Goal: Task Accomplishment & Management: Complete application form

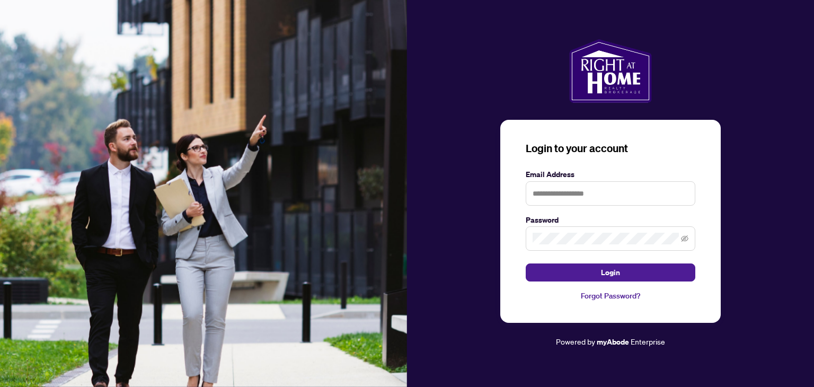
click at [780, 131] on div "Login to your account Email Address Password Login Forgot Password? Powered by …" at bounding box center [610, 193] width 407 height 309
click at [588, 191] on input "text" at bounding box center [611, 193] width 170 height 24
type input "**********"
click at [526, 263] on button "Login" at bounding box center [611, 272] width 170 height 18
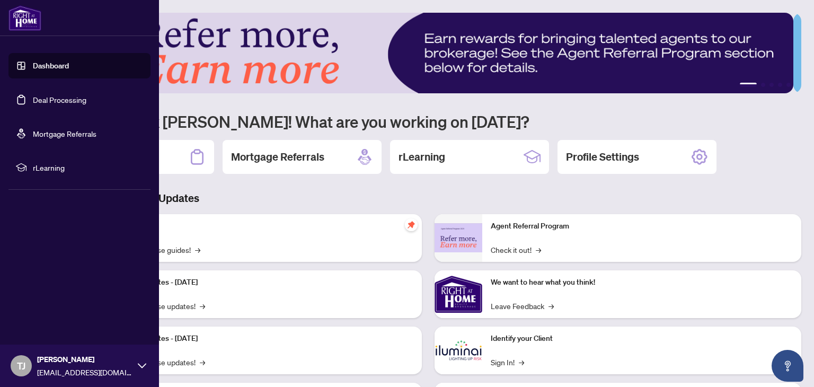
click at [57, 69] on link "Dashboard" at bounding box center [51, 66] width 36 height 10
click at [66, 98] on link "Deal Processing" at bounding box center [60, 100] width 54 height 10
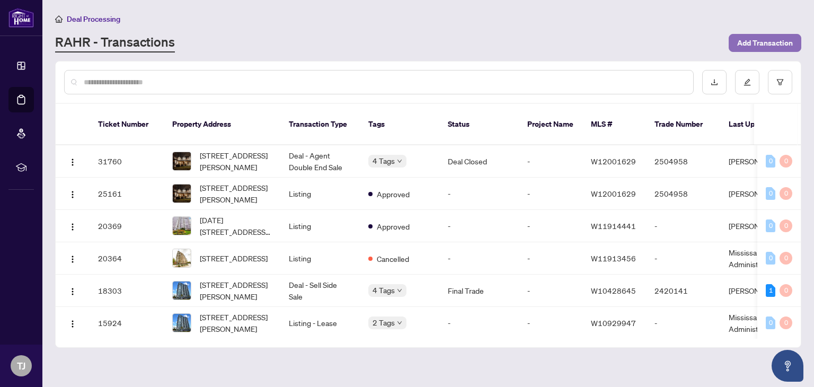
click at [765, 41] on span "Add Transaction" at bounding box center [765, 42] width 56 height 17
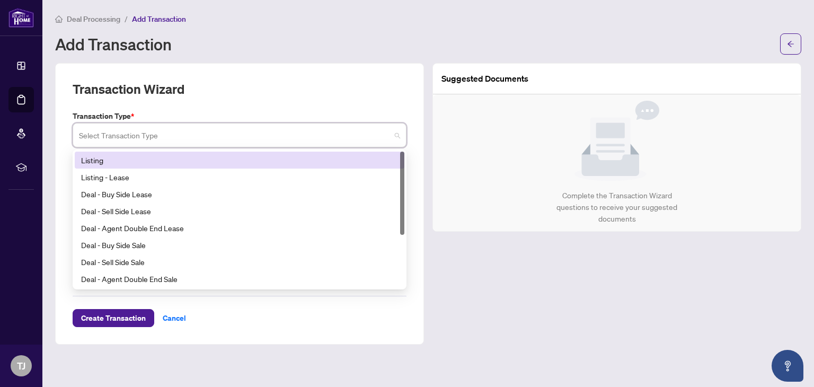
click at [100, 138] on input "search" at bounding box center [235, 136] width 312 height 23
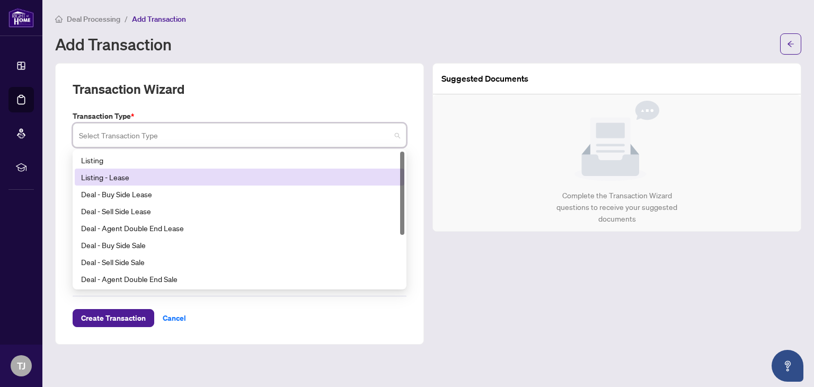
click at [134, 177] on div "Listing - Lease" at bounding box center [239, 177] width 317 height 12
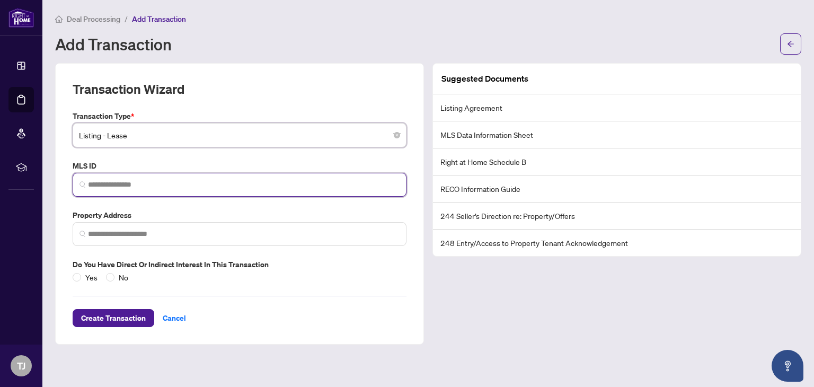
click at [135, 182] on input "search" at bounding box center [244, 184] width 312 height 11
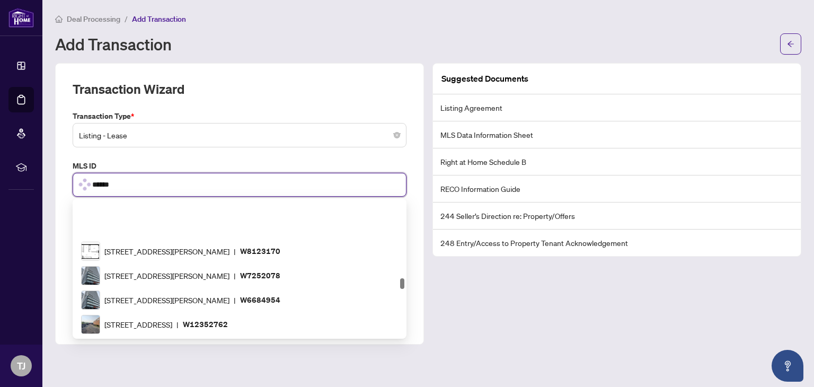
scroll to position [1072, 0]
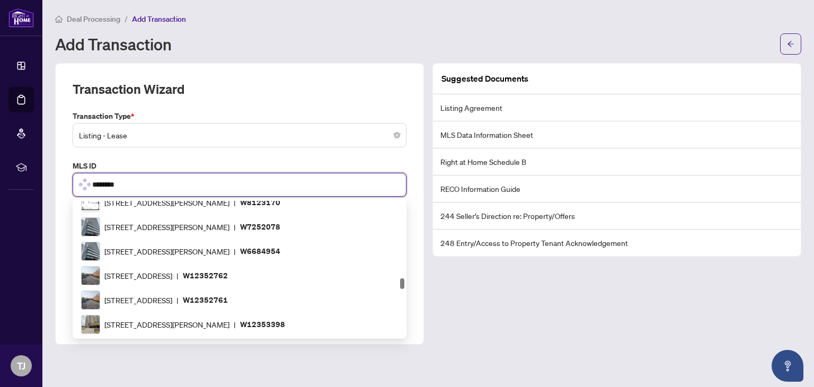
type input "*********"
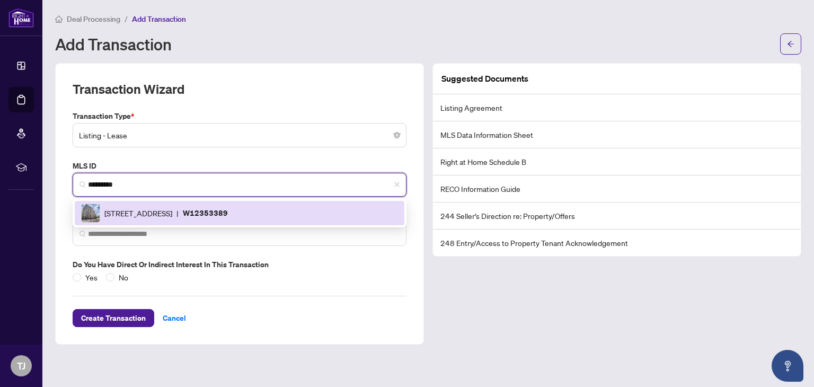
scroll to position [0, 0]
click at [153, 214] on span "[STREET_ADDRESS]" at bounding box center [138, 213] width 68 height 12
type input "**********"
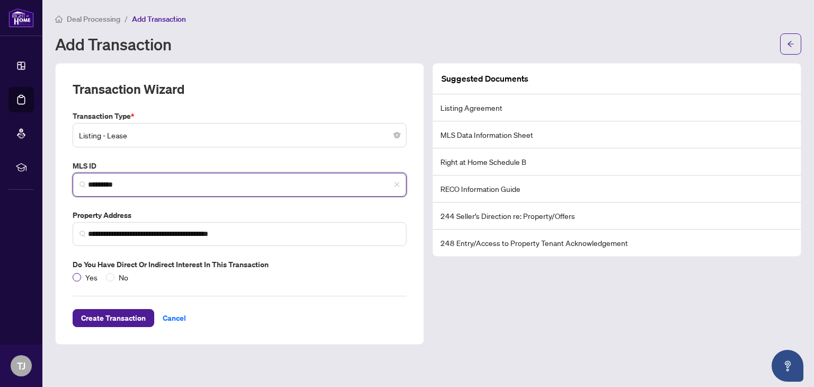
type input "*********"
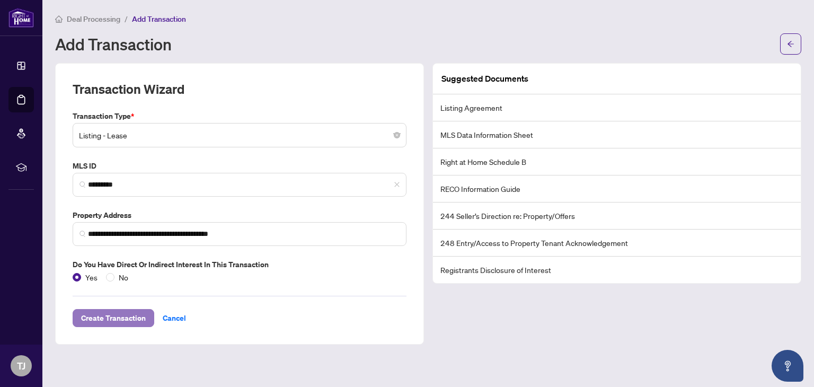
click at [116, 321] on span "Create Transaction" at bounding box center [113, 318] width 65 height 17
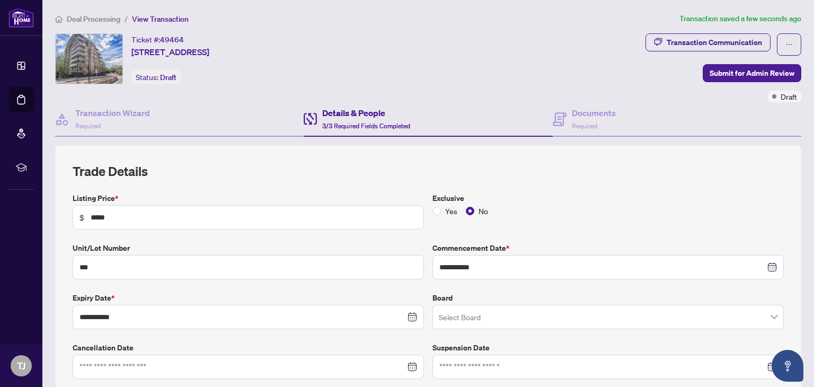
click at [459, 208] on div "Yes No" at bounding box center [463, 211] width 60 height 12
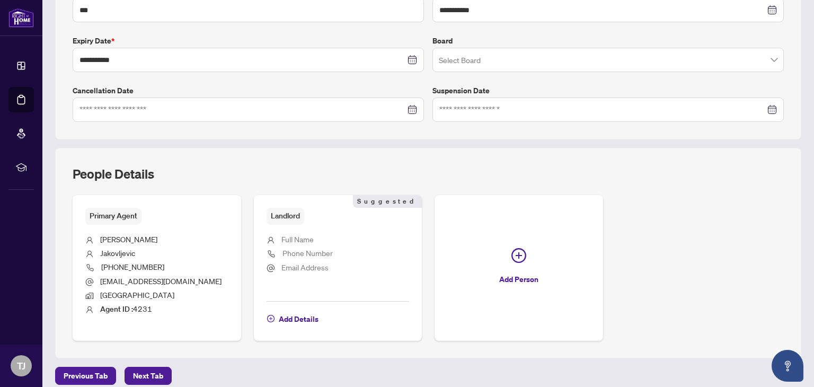
scroll to position [303, 0]
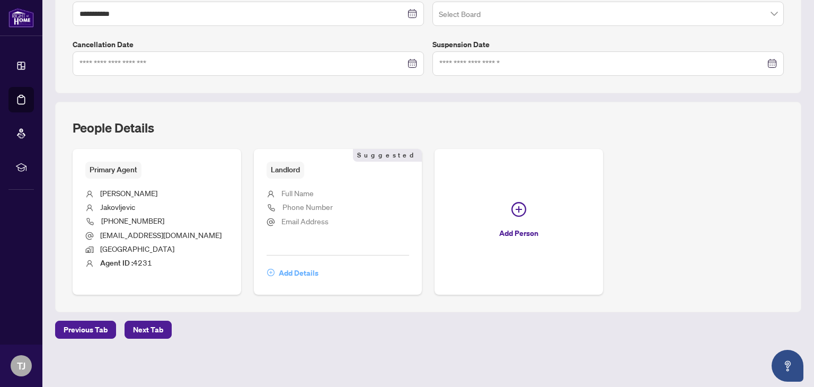
click at [293, 270] on span "Add Details" at bounding box center [299, 273] width 40 height 17
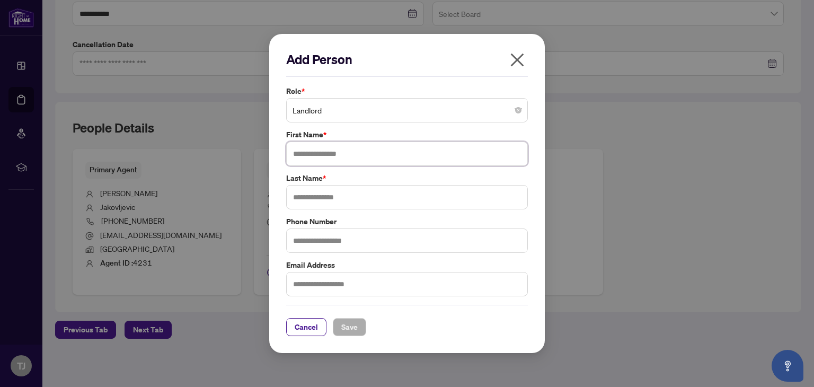
click at [327, 162] on input "text" at bounding box center [407, 154] width 242 height 24
type input "******"
type input "**********"
click at [304, 282] on input "text" at bounding box center [407, 284] width 242 height 24
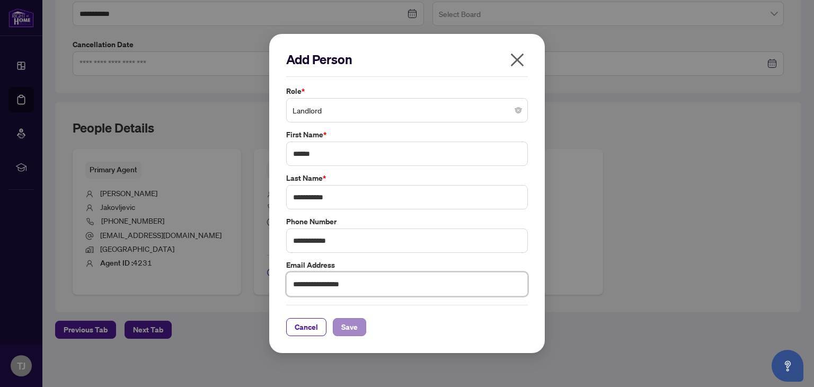
type input "**********"
click at [350, 325] on span "Save" at bounding box center [349, 327] width 16 height 17
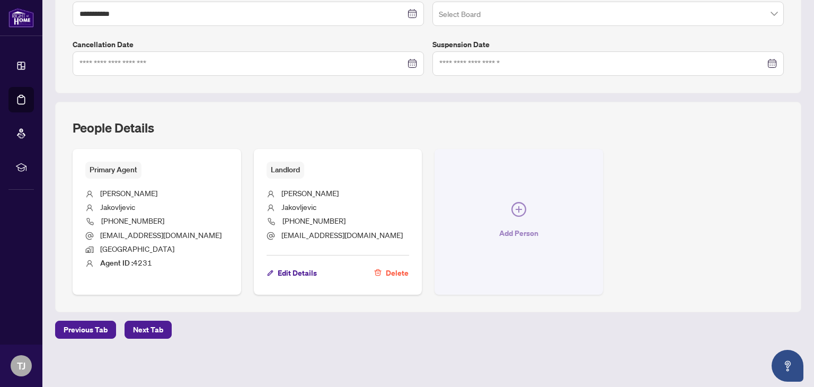
click at [517, 210] on icon "plus-circle" at bounding box center [519, 209] width 15 height 15
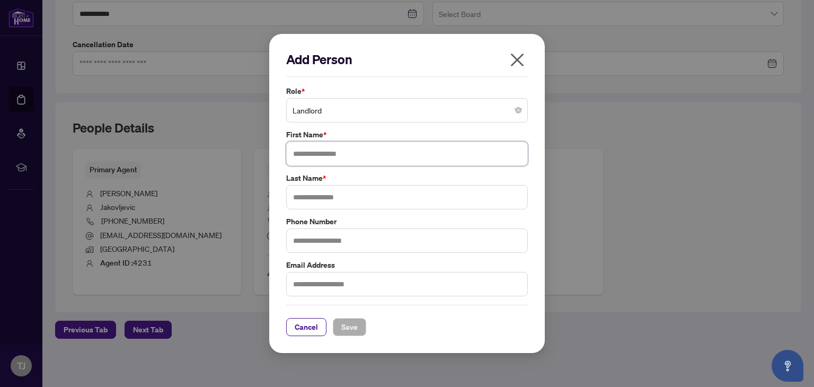
click at [323, 160] on input "text" at bounding box center [407, 154] width 242 height 24
type input "**********"
click at [333, 286] on input "text" at bounding box center [407, 284] width 242 height 24
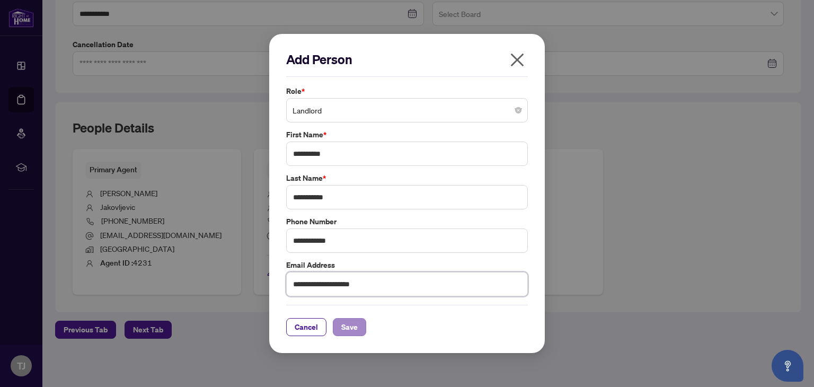
type input "**********"
click at [345, 321] on span "Save" at bounding box center [349, 327] width 16 height 17
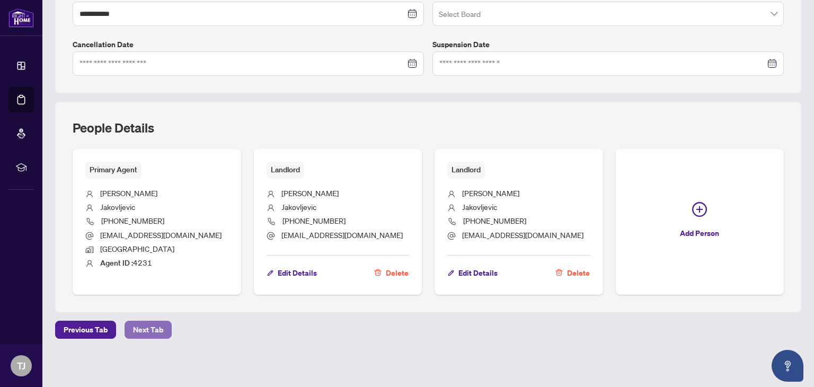
click at [146, 328] on span "Next Tab" at bounding box center [148, 329] width 30 height 17
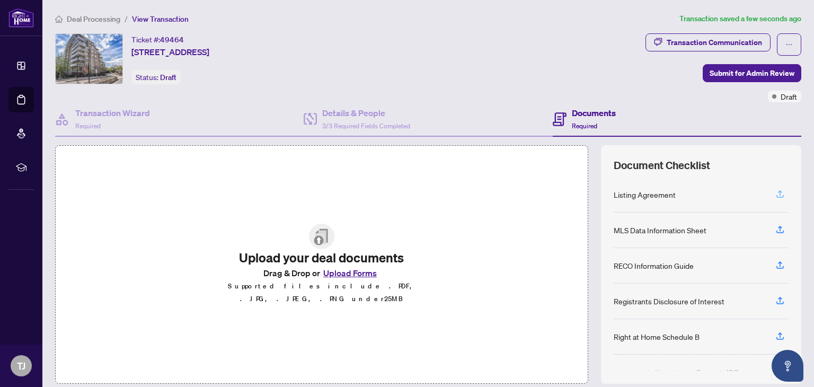
click at [776, 194] on icon "button" at bounding box center [781, 194] width 10 height 10
click at [321, 237] on img at bounding box center [321, 236] width 25 height 25
click at [329, 276] on button "Upload Forms" at bounding box center [350, 273] width 60 height 14
click at [776, 194] on icon "button" at bounding box center [781, 194] width 10 height 10
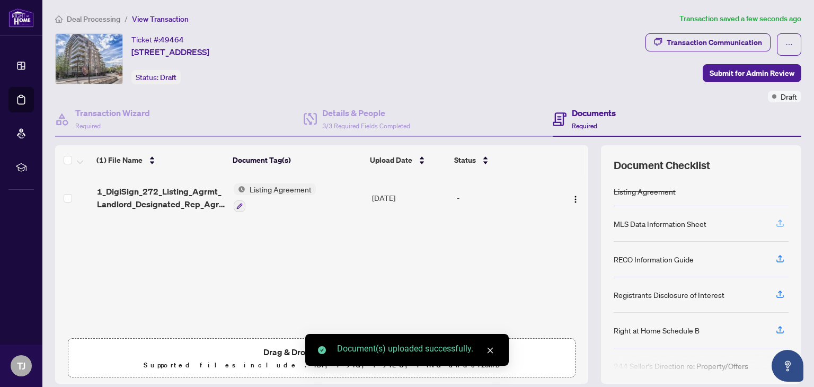
click at [777, 225] on icon "button" at bounding box center [780, 225] width 7 height 3
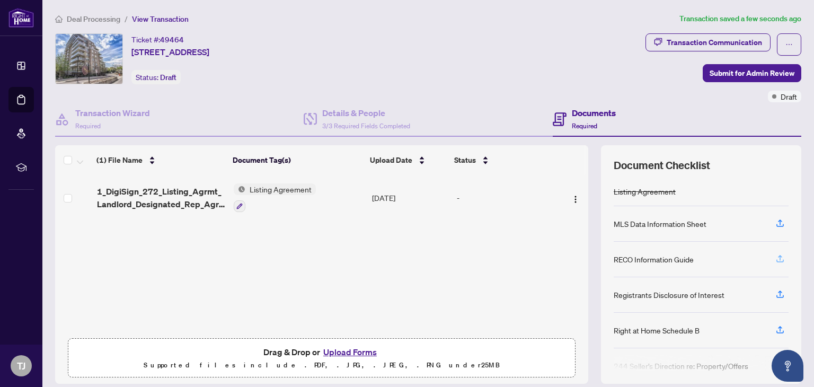
click at [778, 257] on button "button" at bounding box center [780, 259] width 17 height 18
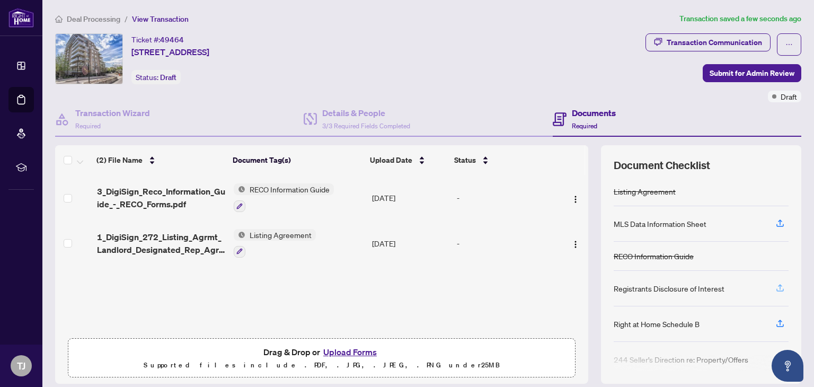
click at [776, 285] on icon "button" at bounding box center [781, 288] width 10 height 10
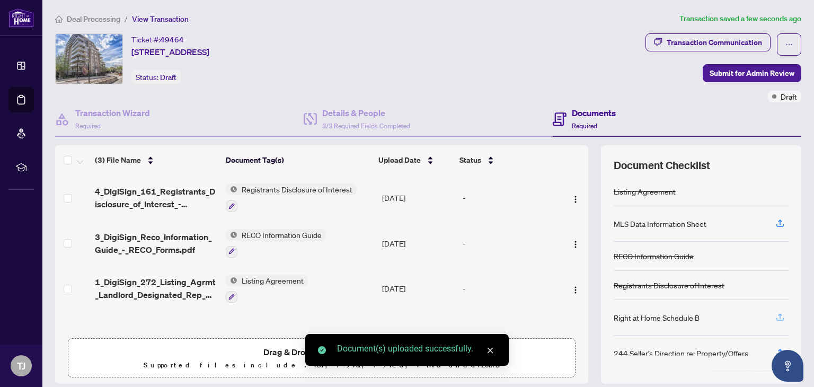
click at [776, 313] on icon "button" at bounding box center [781, 317] width 10 height 10
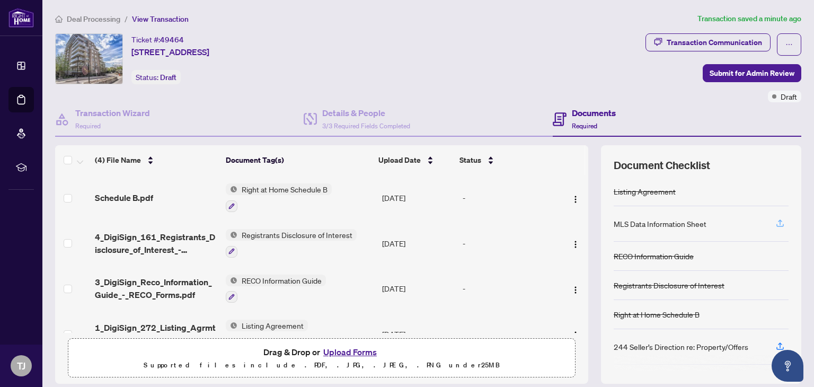
click at [778, 223] on button "button" at bounding box center [780, 224] width 17 height 18
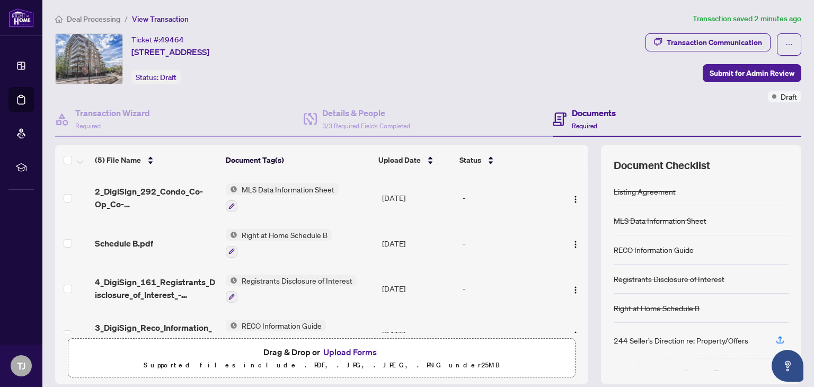
scroll to position [31, 0]
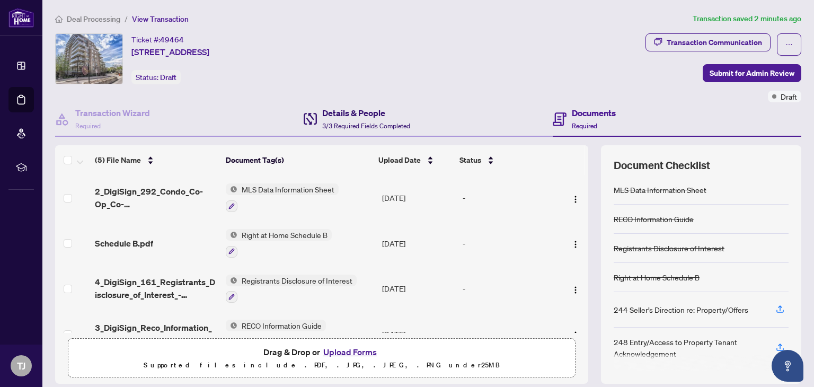
click at [331, 117] on h4 "Details & People" at bounding box center [366, 113] width 88 height 13
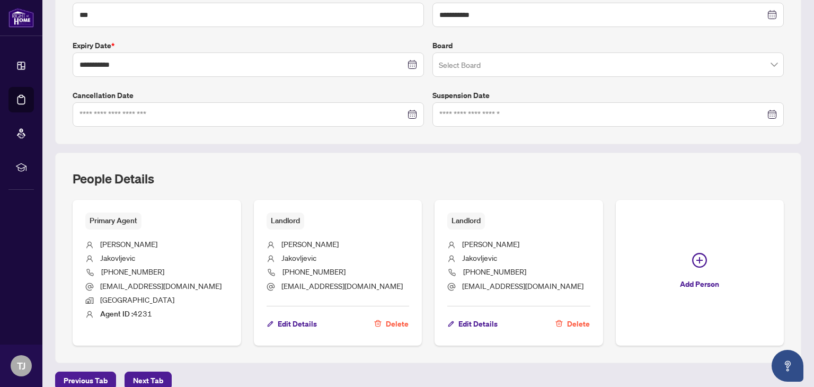
scroll to position [303, 0]
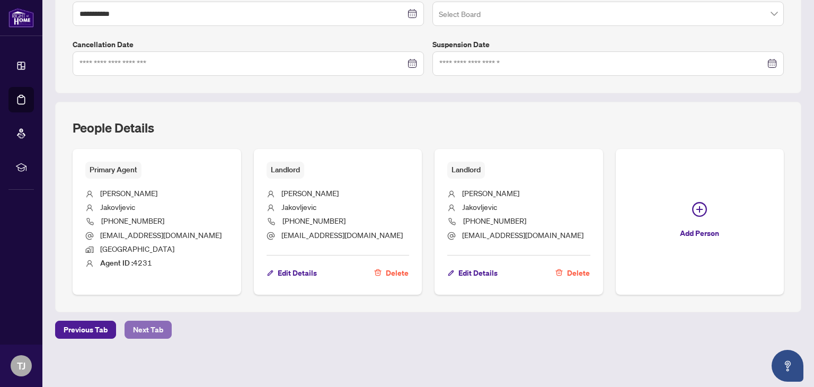
click at [153, 329] on span "Next Tab" at bounding box center [148, 329] width 30 height 17
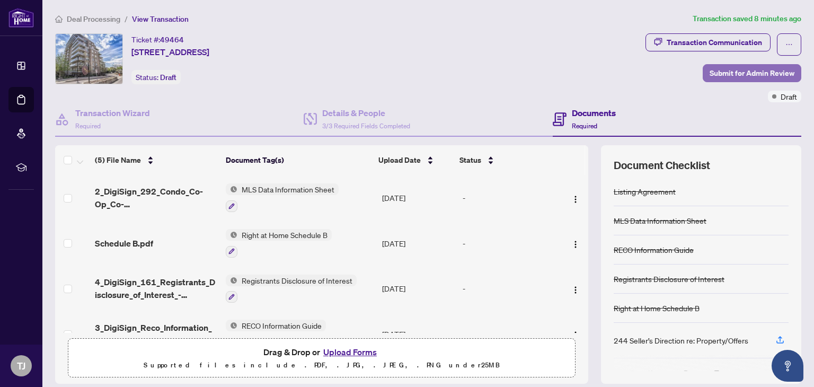
click at [748, 69] on span "Submit for Admin Review" at bounding box center [752, 73] width 85 height 17
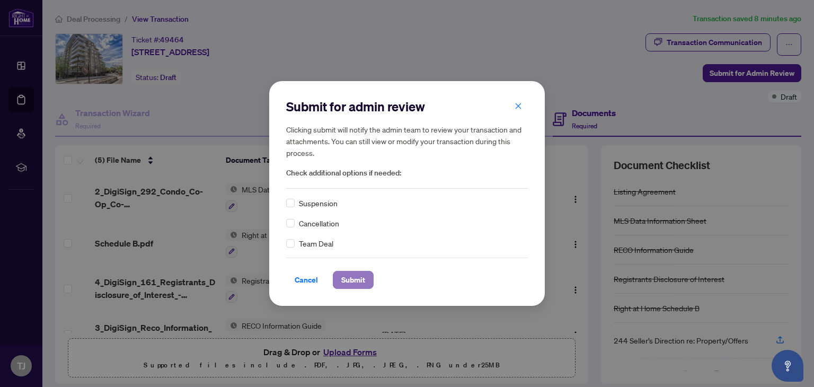
click at [362, 283] on span "Submit" at bounding box center [353, 279] width 24 height 17
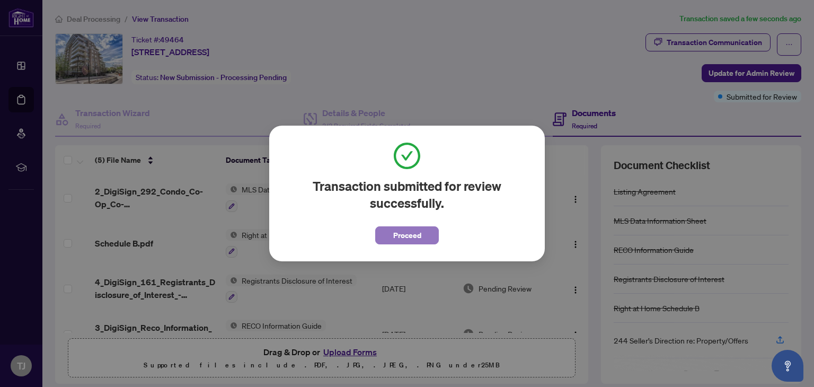
click at [413, 236] on span "Proceed" at bounding box center [407, 235] width 28 height 17
